Goal: Transaction & Acquisition: Purchase product/service

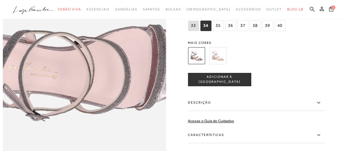
scroll to position [275, 0]
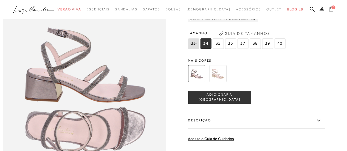
scroll to position [606, 0]
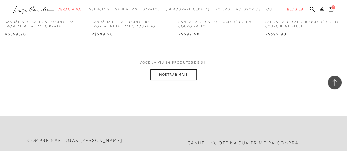
scroll to position [988, 0]
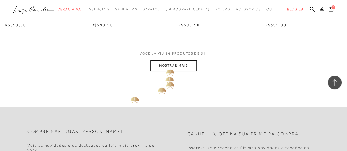
click at [169, 68] on button "MOSTRAR MAIS" at bounding box center [173, 65] width 46 height 11
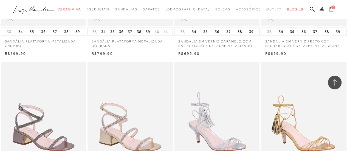
scroll to position [631, 0]
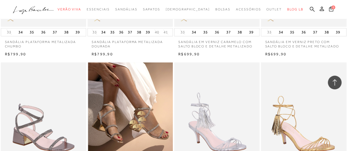
click at [127, 116] on img at bounding box center [130, 127] width 85 height 128
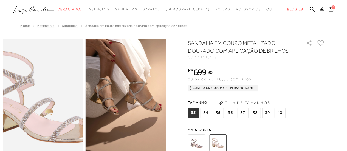
click at [46, 106] on img at bounding box center [39, 95] width 161 height 242
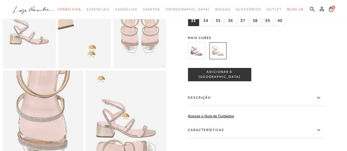
scroll to position [165, 0]
